Goal: Find specific page/section: Find specific page/section

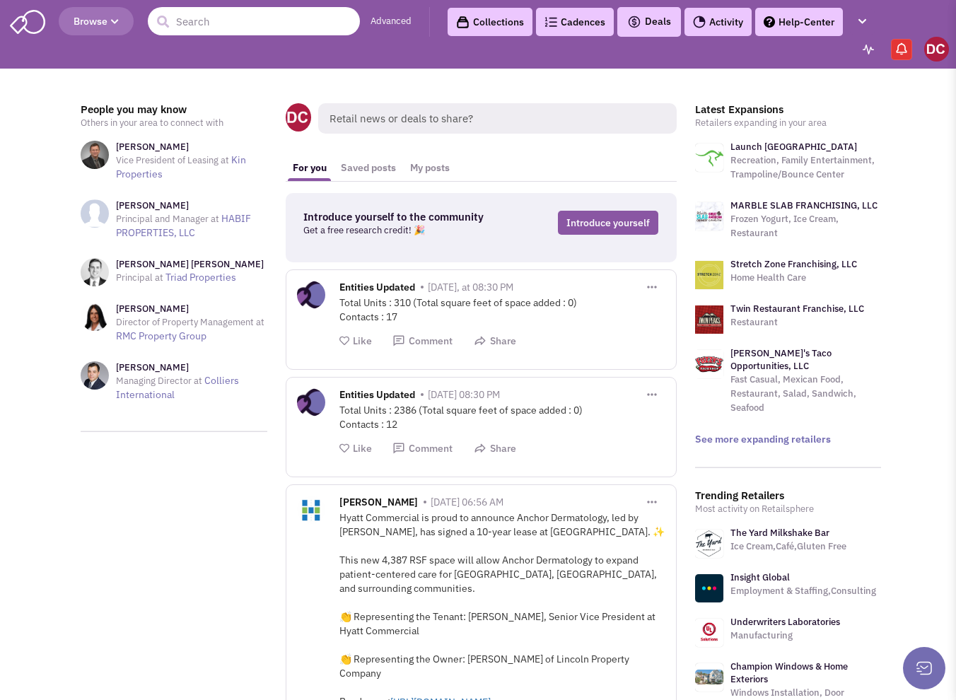
click at [238, 18] on input "text" at bounding box center [254, 21] width 212 height 28
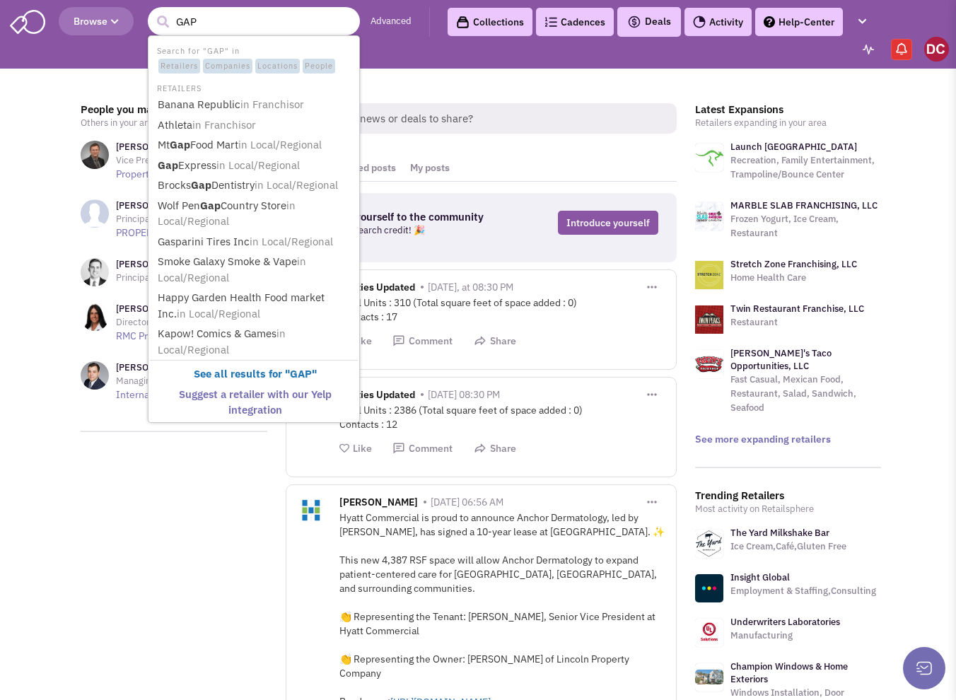
type input "GAP"
click at [152, 11] on button "submit" at bounding box center [162, 21] width 21 height 21
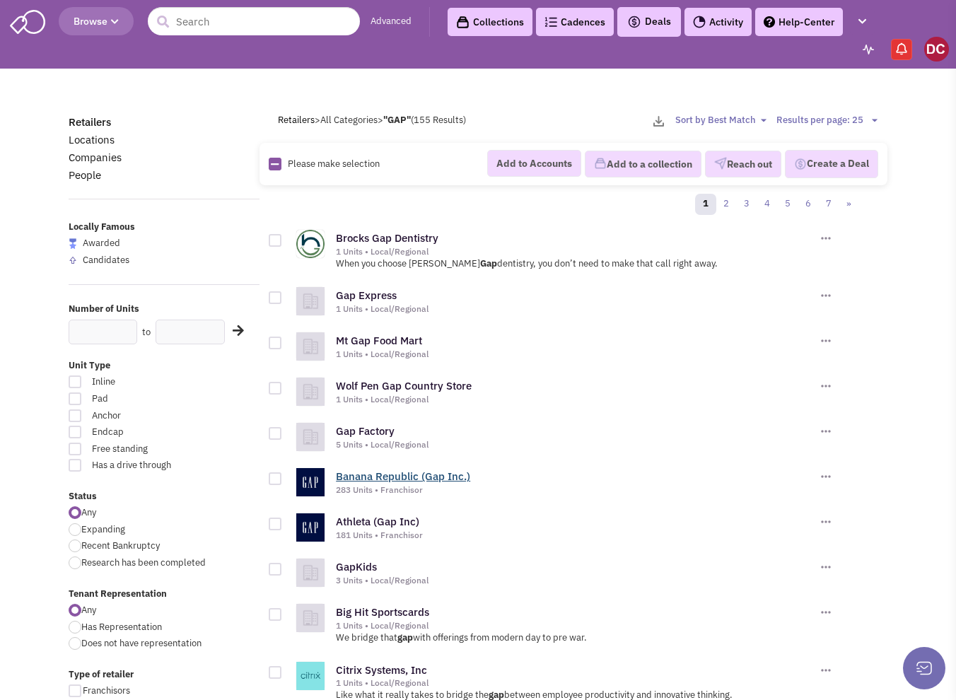
click at [411, 473] on link "Banana Republic (Gap Inc.)" at bounding box center [403, 475] width 134 height 13
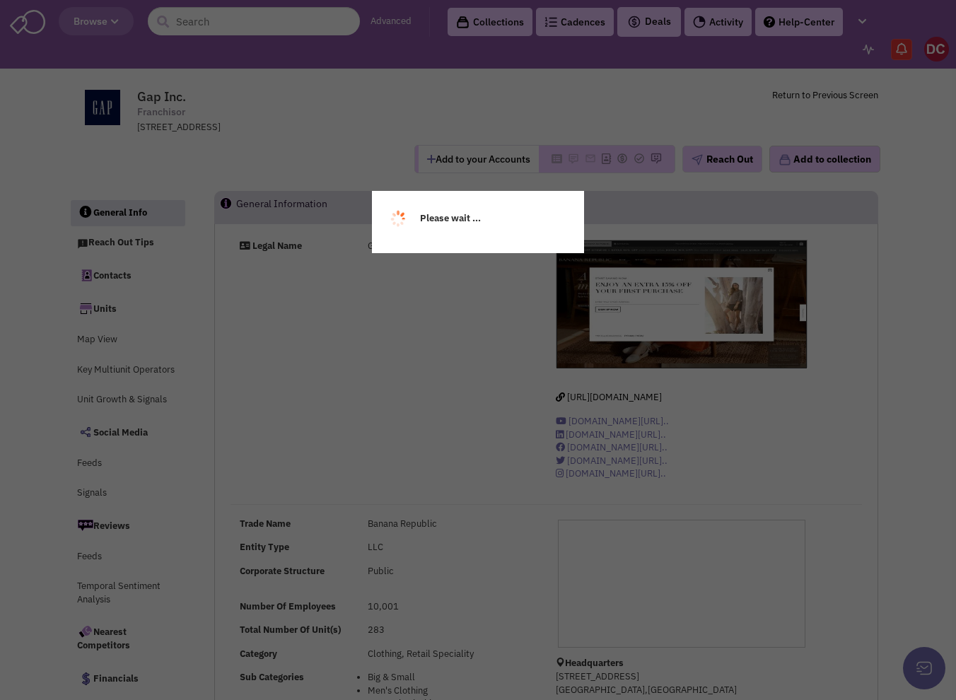
select select
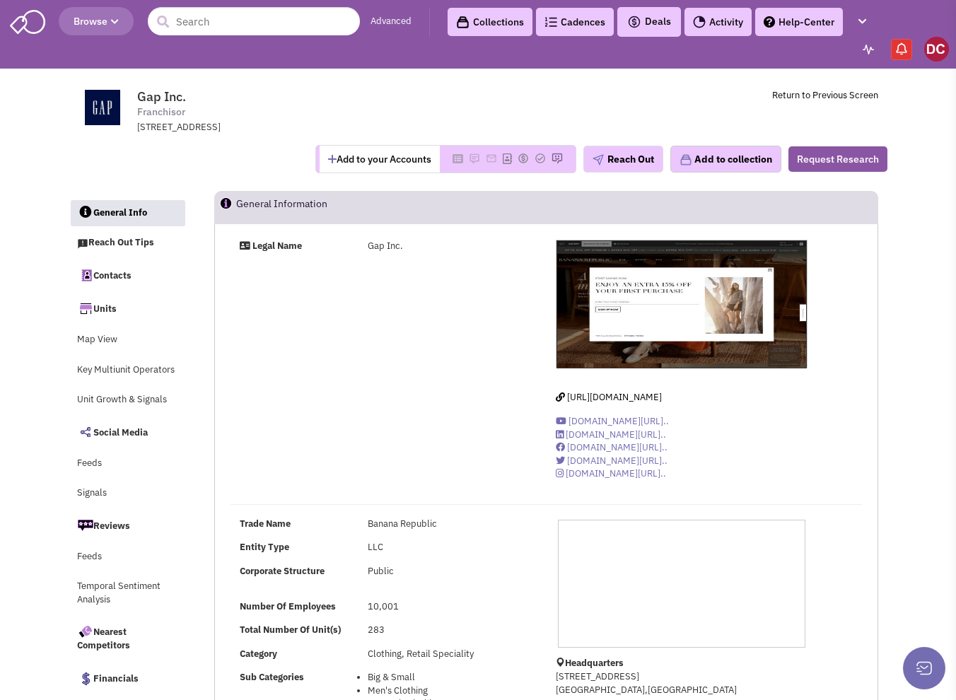
select select
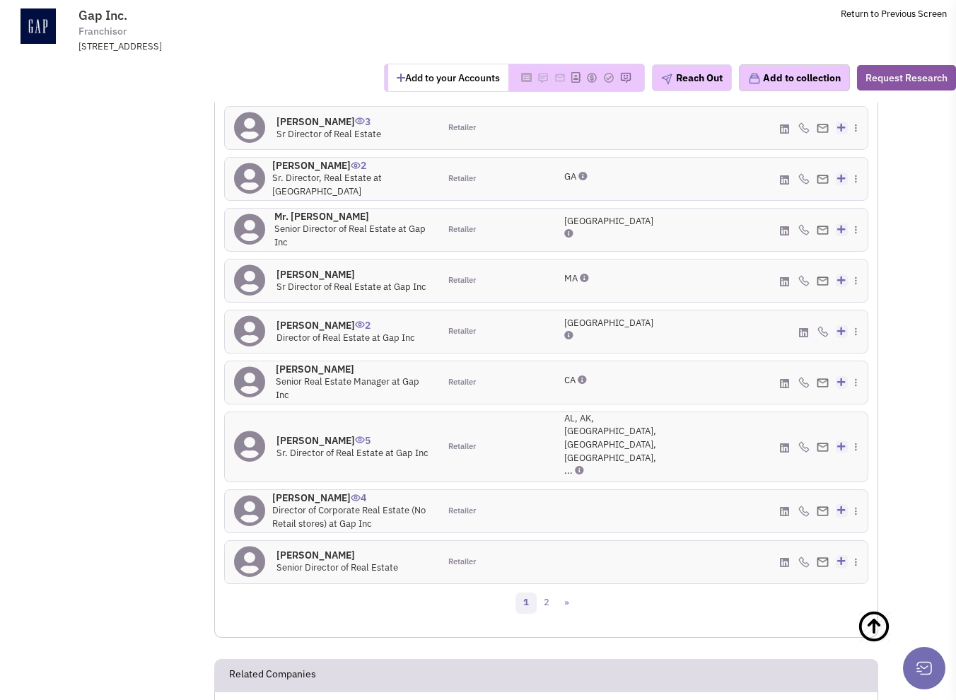
scroll to position [1133, 0]
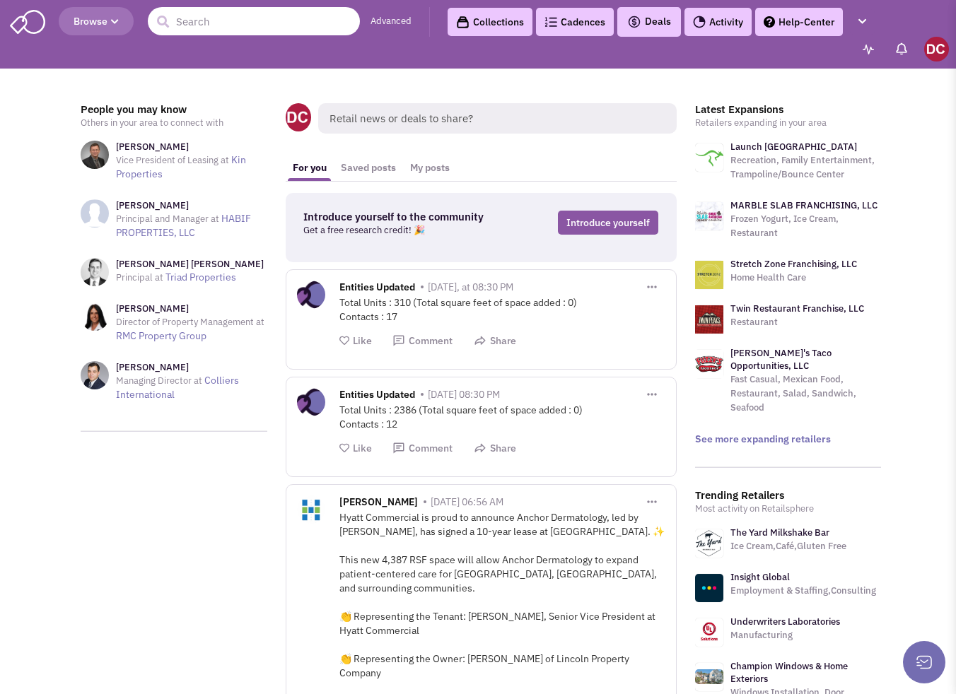
click at [228, 18] on input "text" at bounding box center [254, 21] width 212 height 28
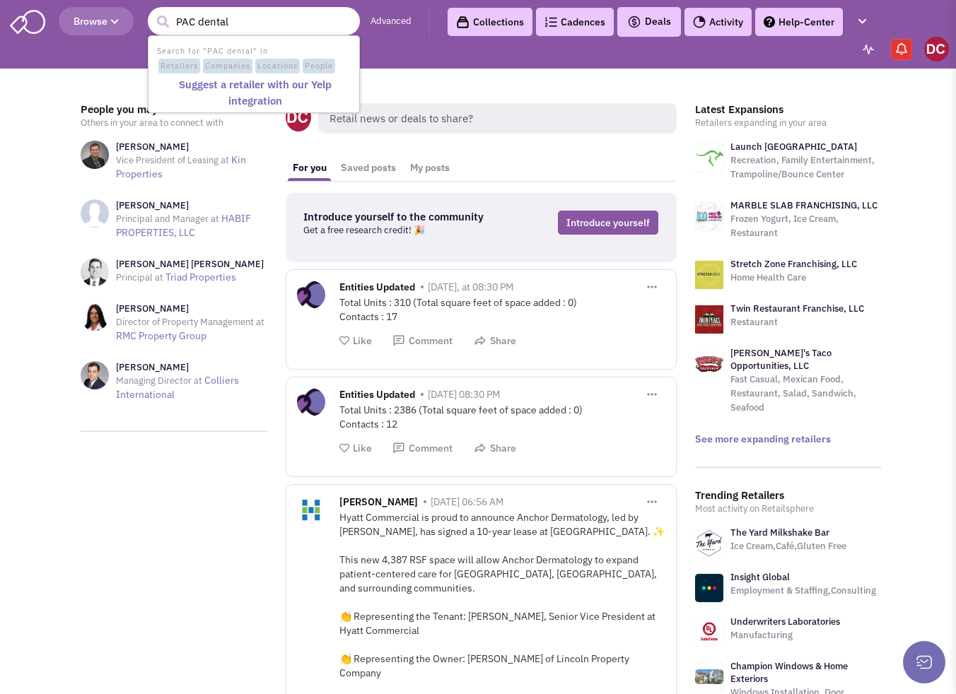
click at [192, 18] on input "PAC dental" at bounding box center [254, 21] width 212 height 28
type input "Pacific dental"
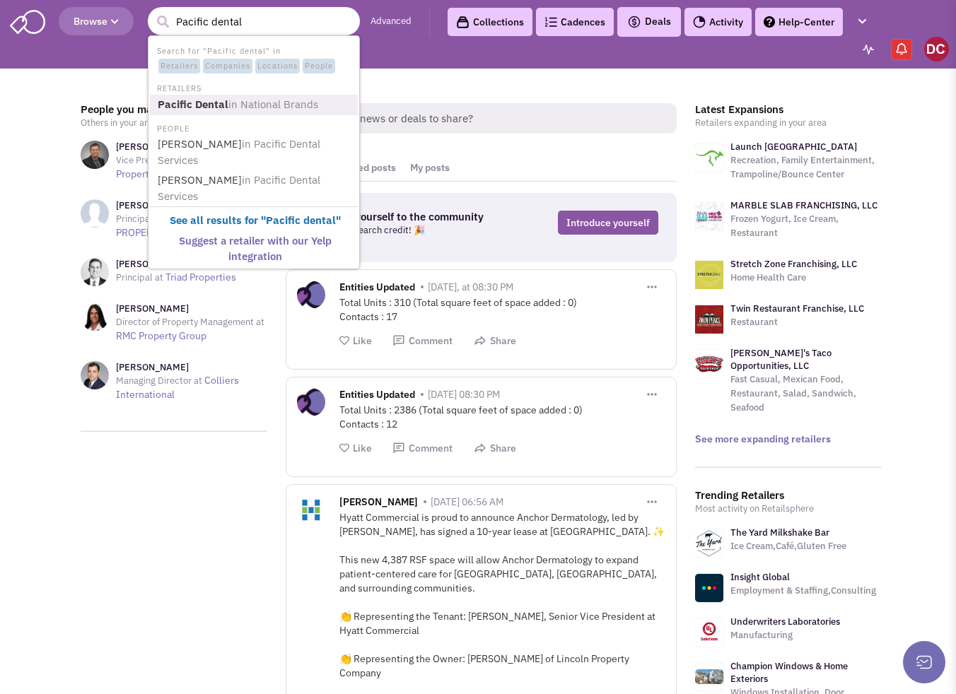
click at [187, 101] on b "Pacific Dental" at bounding box center [193, 104] width 71 height 13
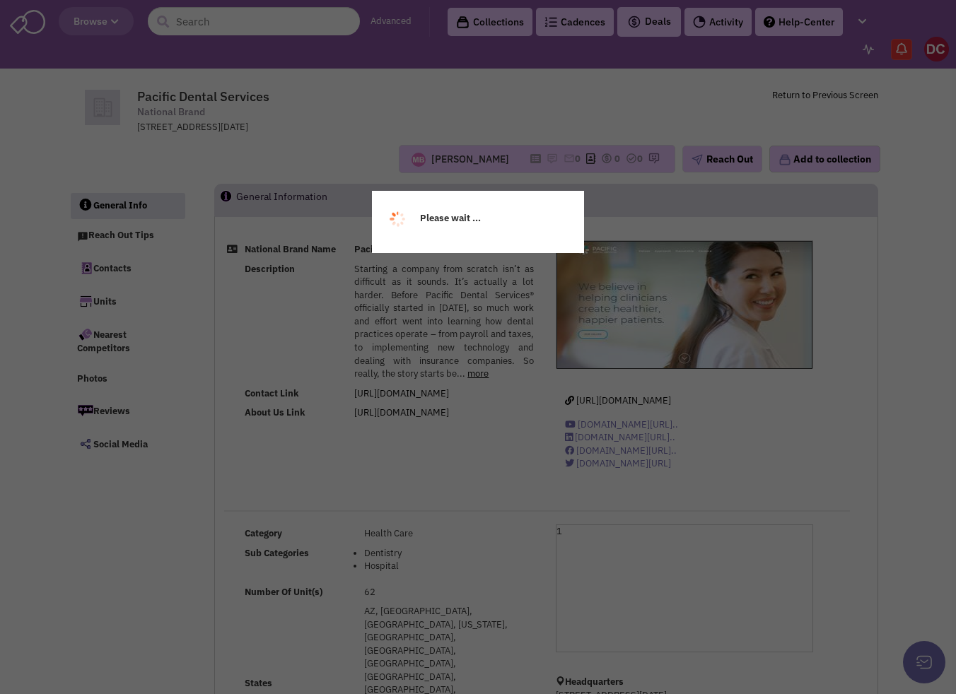
select select
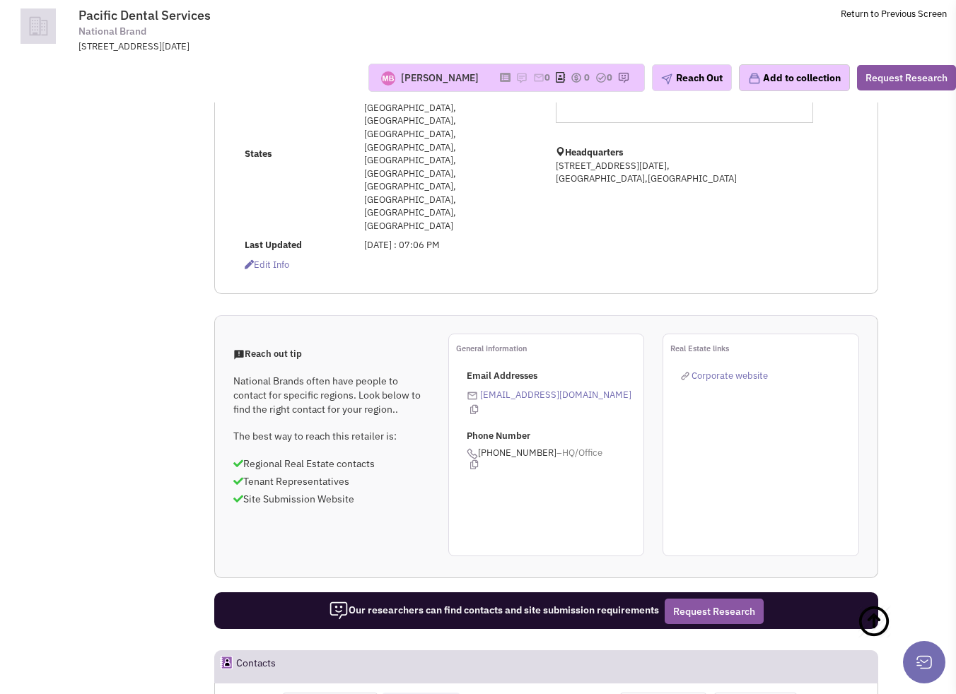
scroll to position [707, 0]
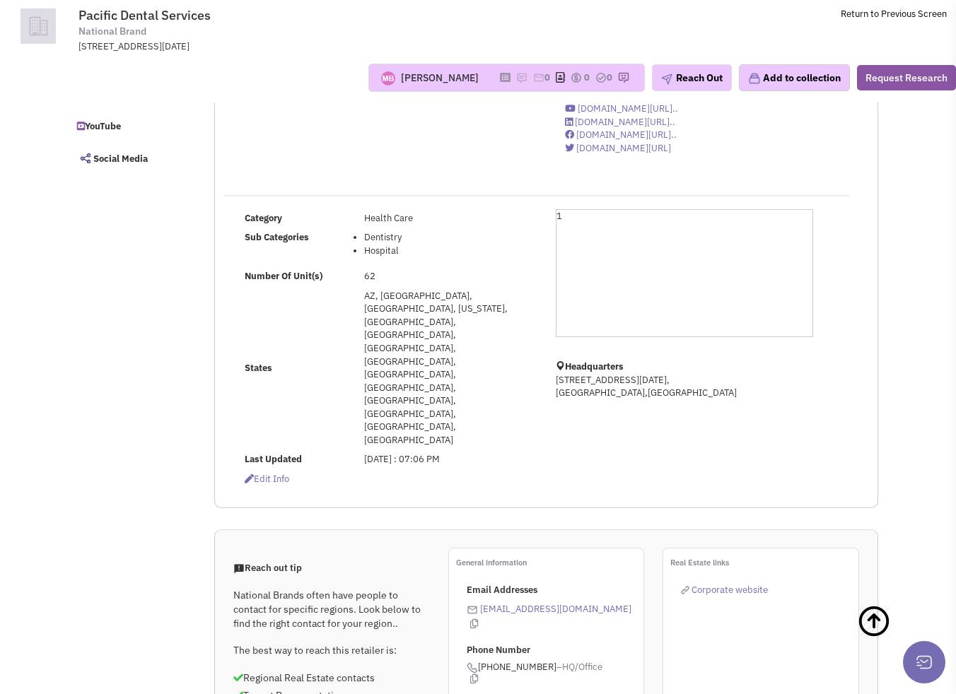
select select
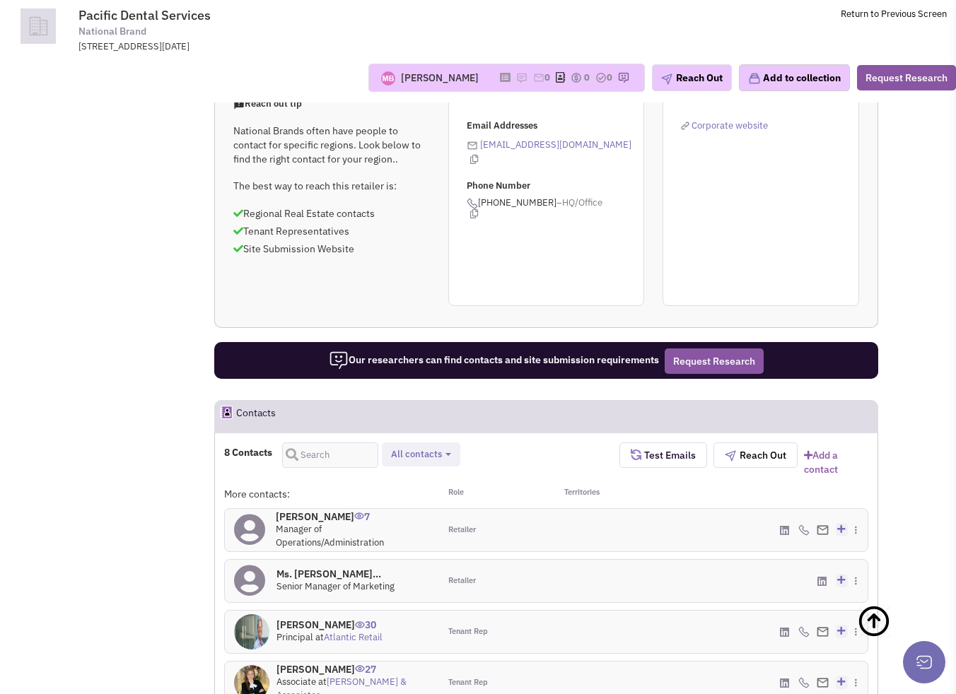
scroll to position [848, 0]
